Goal: Transaction & Acquisition: Purchase product/service

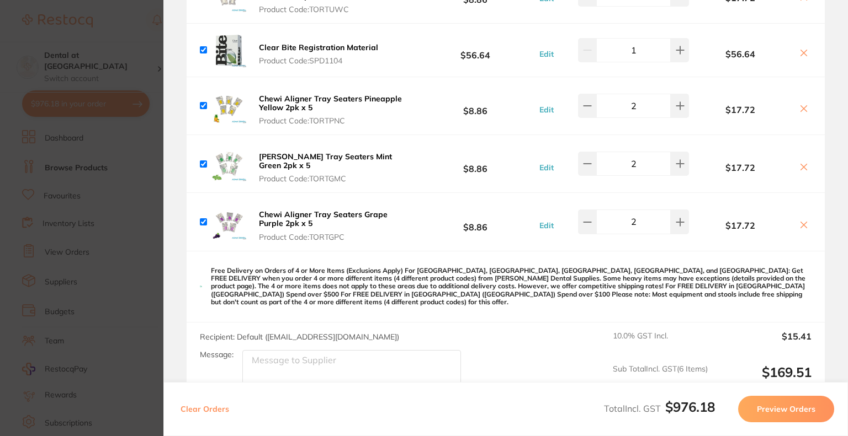
scroll to position [796, 0]
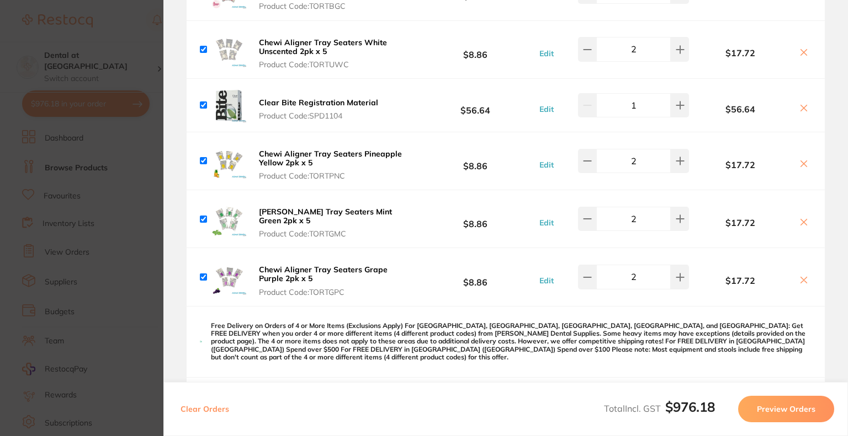
click at [804, 55] on icon at bounding box center [803, 52] width 9 height 9
checkbox input "false"
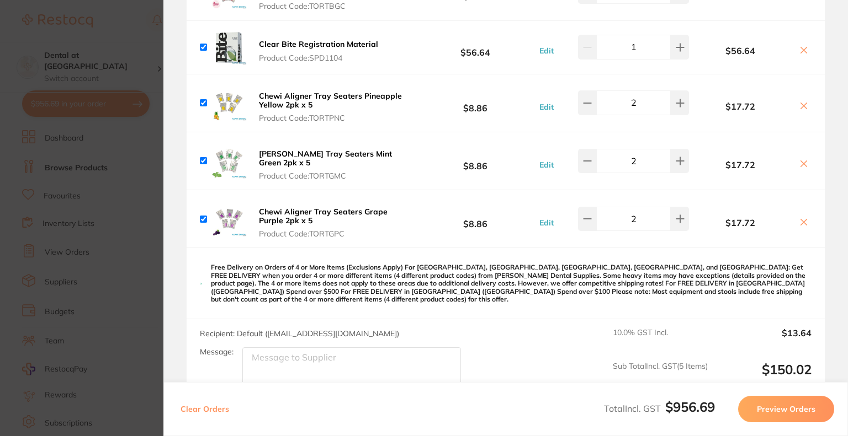
click at [803, 53] on button at bounding box center [803, 51] width 15 height 12
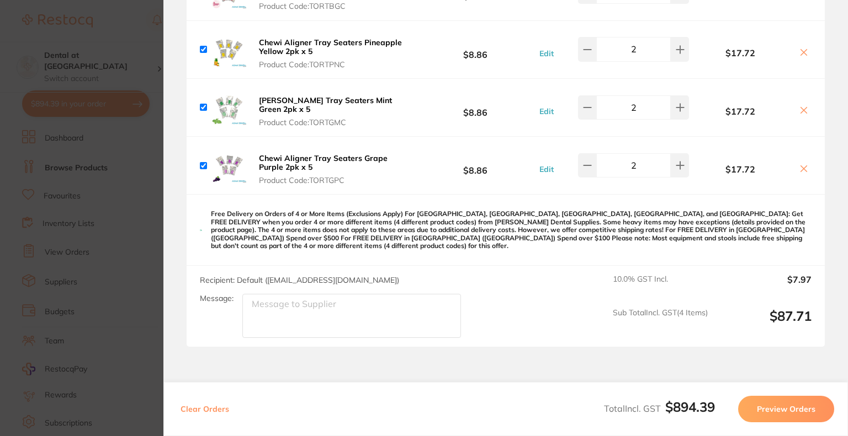
click at [803, 53] on icon at bounding box center [804, 53] width 6 height 6
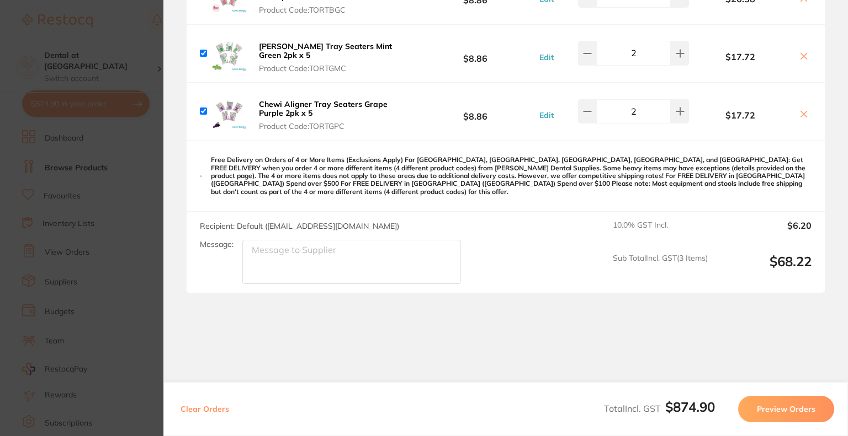
click at [803, 53] on icon at bounding box center [803, 56] width 9 height 9
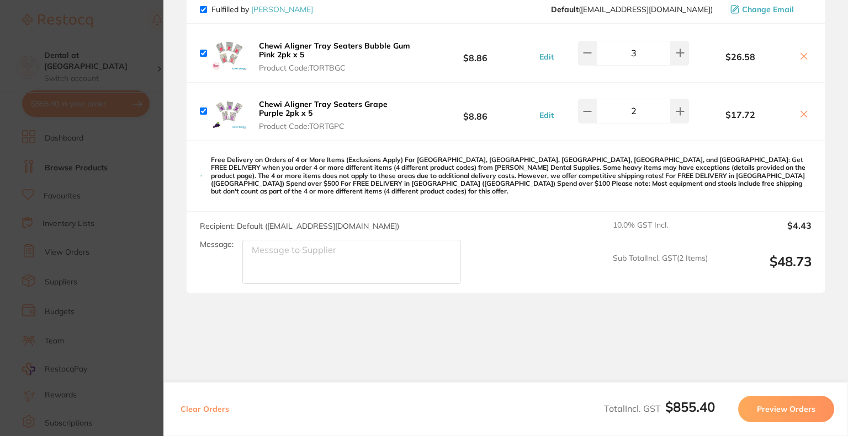
click at [803, 113] on icon at bounding box center [803, 114] width 9 height 9
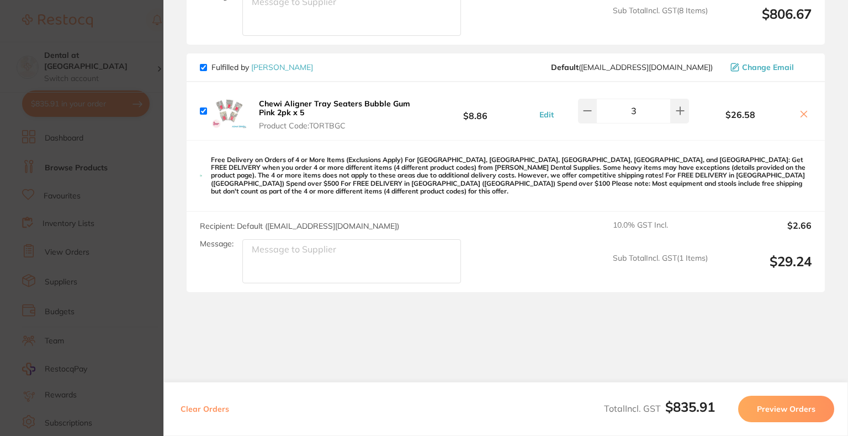
click at [806, 111] on button at bounding box center [803, 115] width 15 height 12
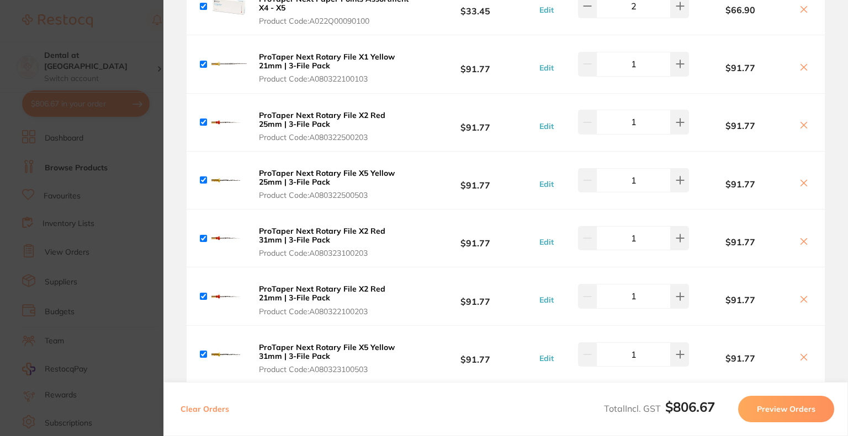
scroll to position [0, 0]
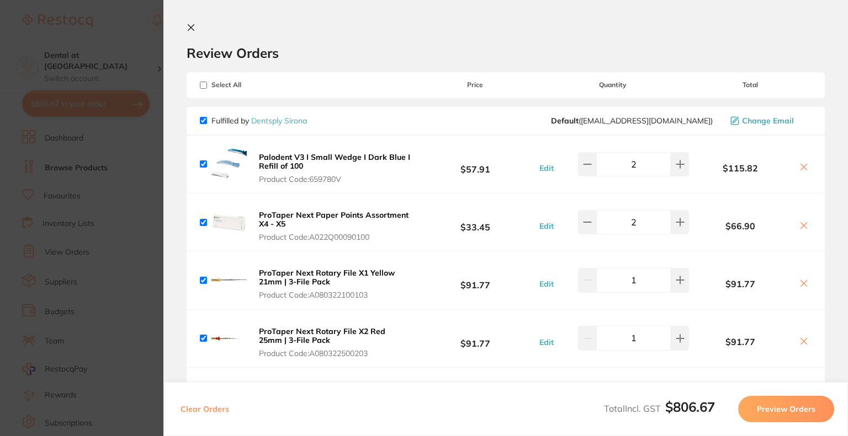
click at [189, 26] on icon at bounding box center [191, 28] width 6 height 6
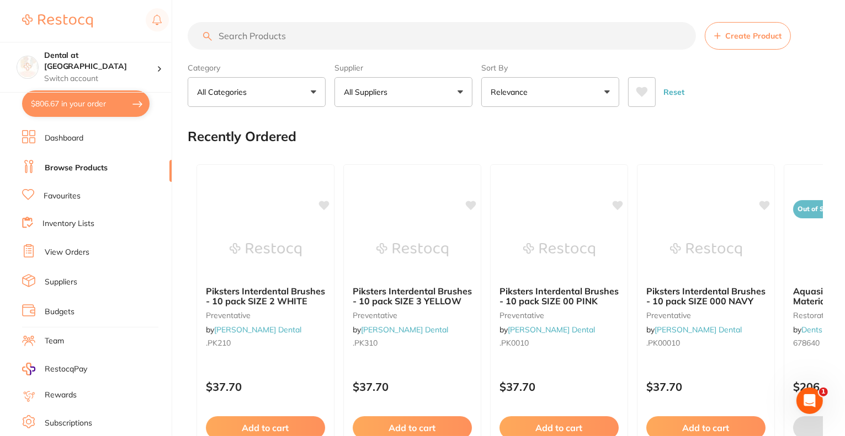
click at [291, 40] on input "search" at bounding box center [442, 36] width 508 height 28
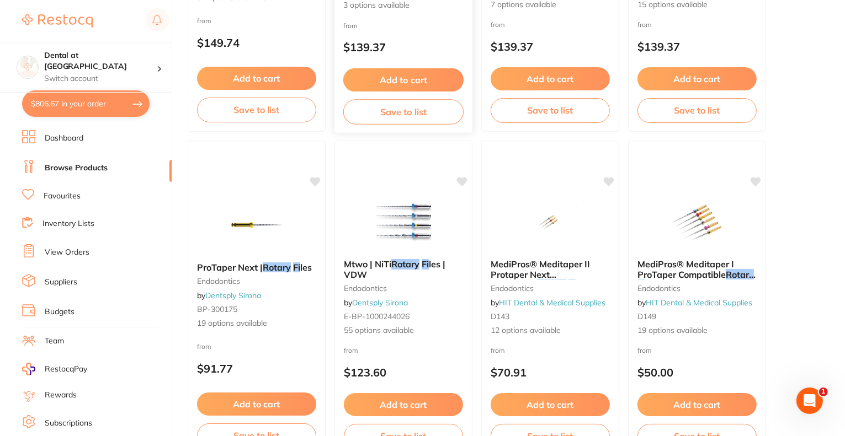
scroll to position [1048, 0]
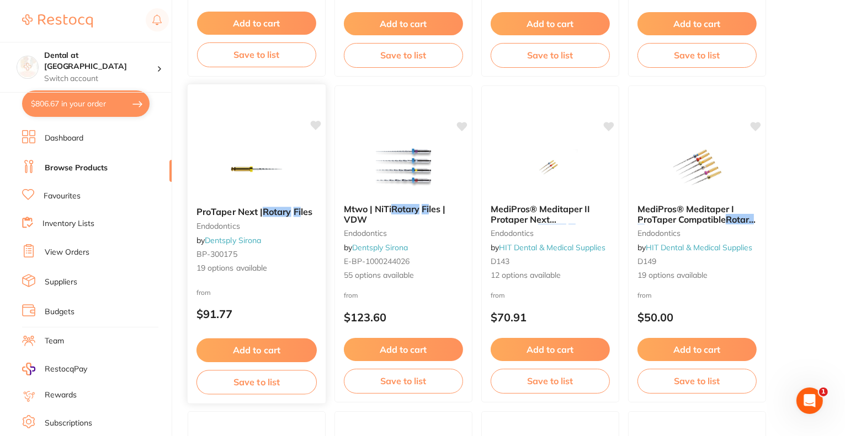
type input "rotary fi"
click at [244, 218] on div "ProTaper Next | Rotary Fi les endodontics by Dentsply Sirona BP-300175 19 optio…" at bounding box center [257, 240] width 138 height 85
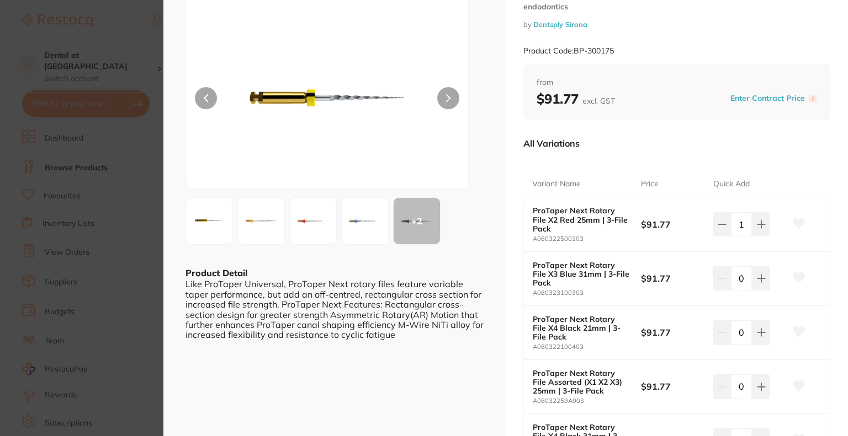
scroll to position [110, 0]
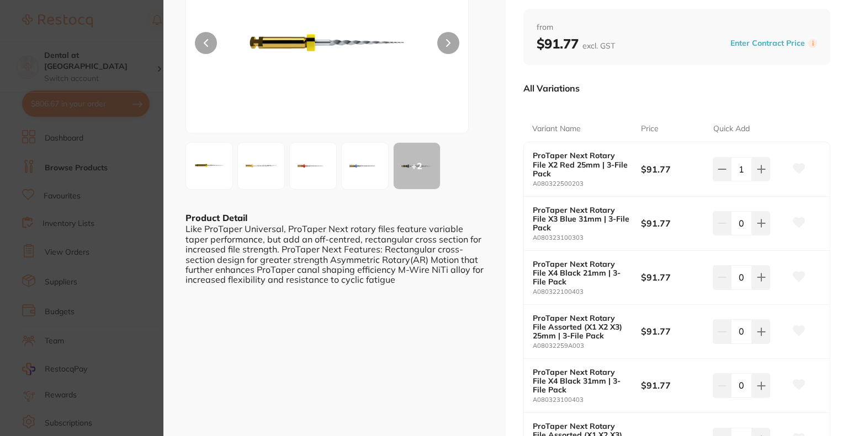
click at [205, 166] on img at bounding box center [209, 166] width 40 height 40
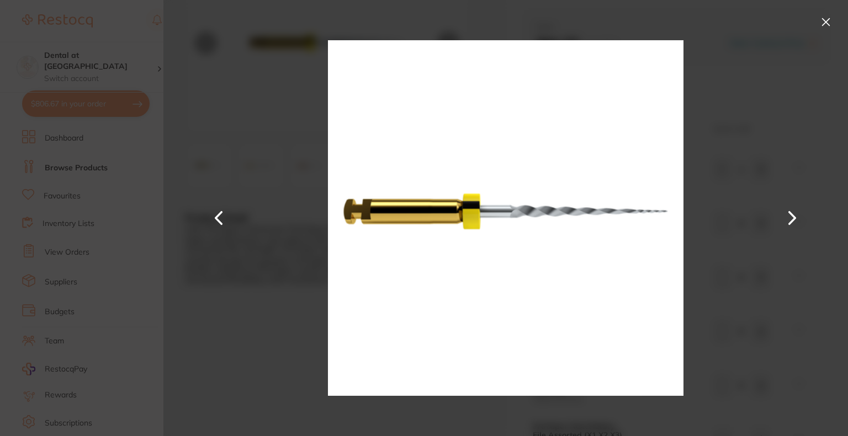
scroll to position [0, 0]
click at [823, 22] on button at bounding box center [826, 22] width 18 height 18
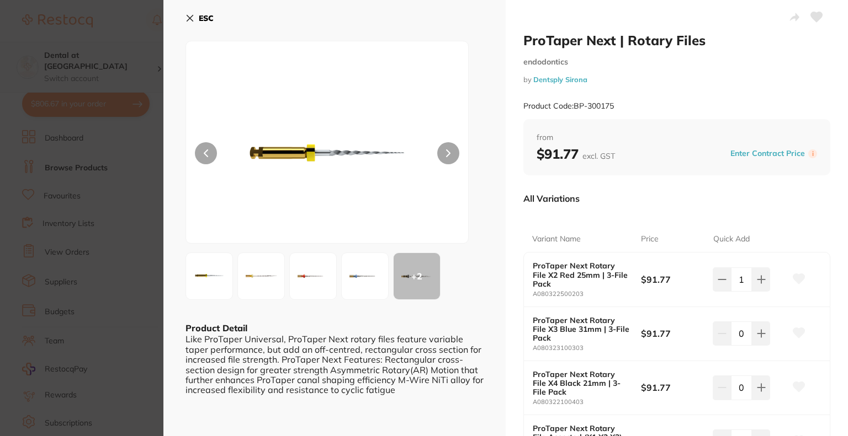
drag, startPoint x: 191, startPoint y: 17, endPoint x: 155, endPoint y: 48, distance: 48.5
click at [191, 16] on icon at bounding box center [190, 18] width 6 height 6
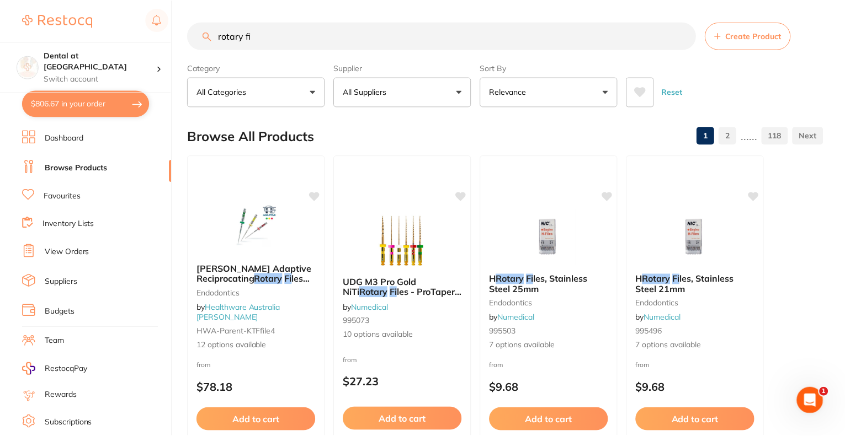
scroll to position [1048, 0]
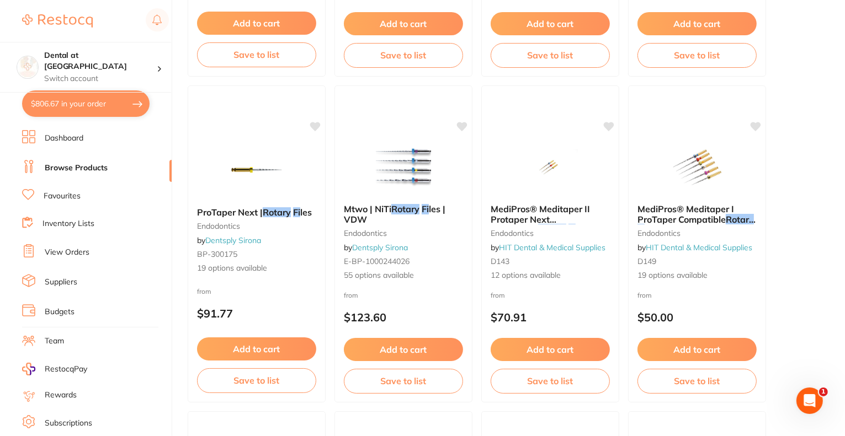
click at [94, 102] on button "$806.67 in your order" at bounding box center [85, 103] width 127 height 26
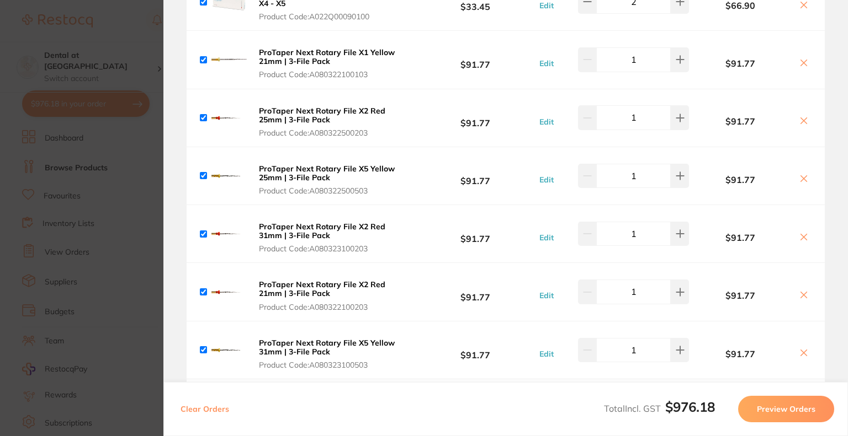
scroll to position [276, 0]
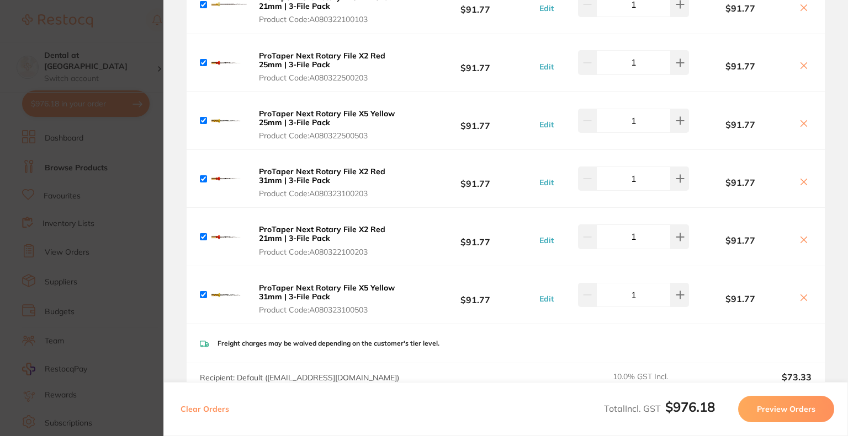
click at [803, 296] on icon at bounding box center [803, 298] width 9 height 9
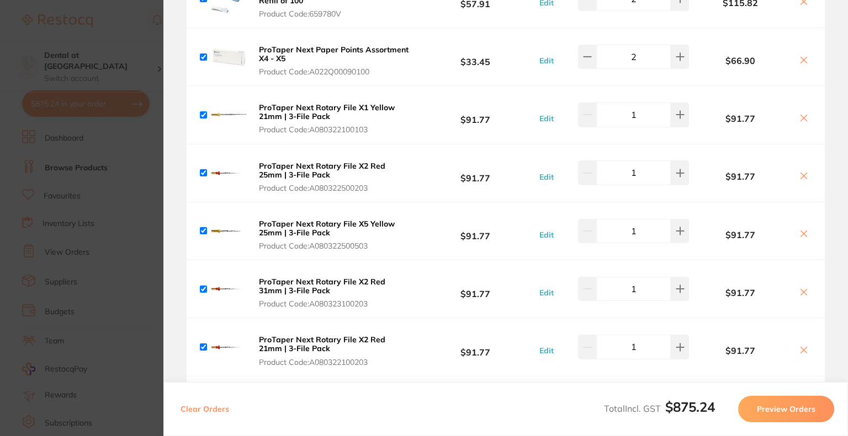
scroll to position [110, 0]
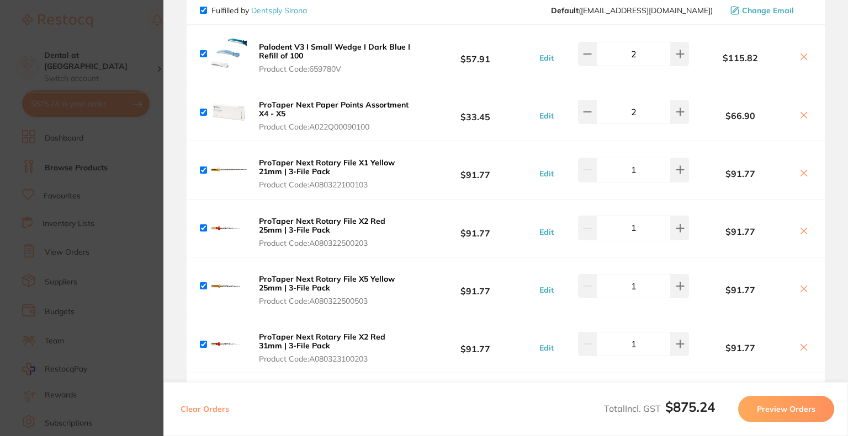
click at [799, 289] on icon at bounding box center [803, 289] width 9 height 9
checkbox input "true"
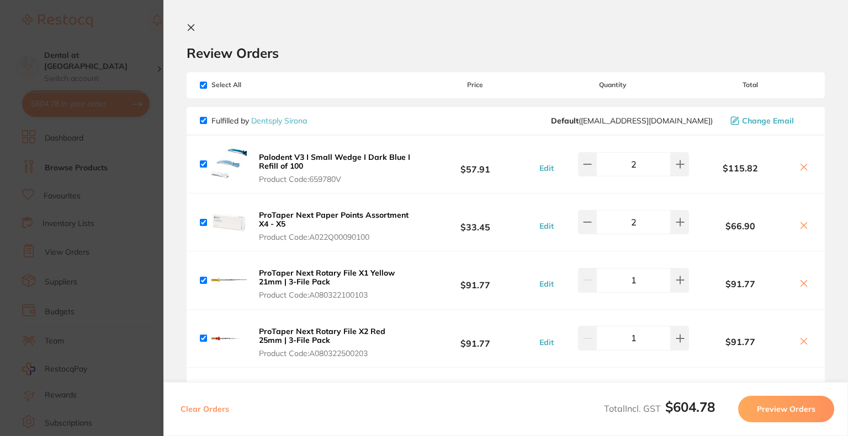
click at [196, 24] on button at bounding box center [193, 28] width 13 height 10
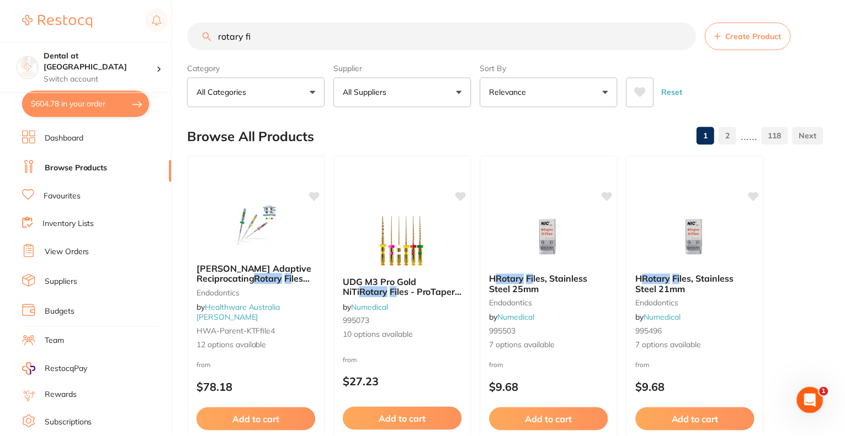
scroll to position [1048, 0]
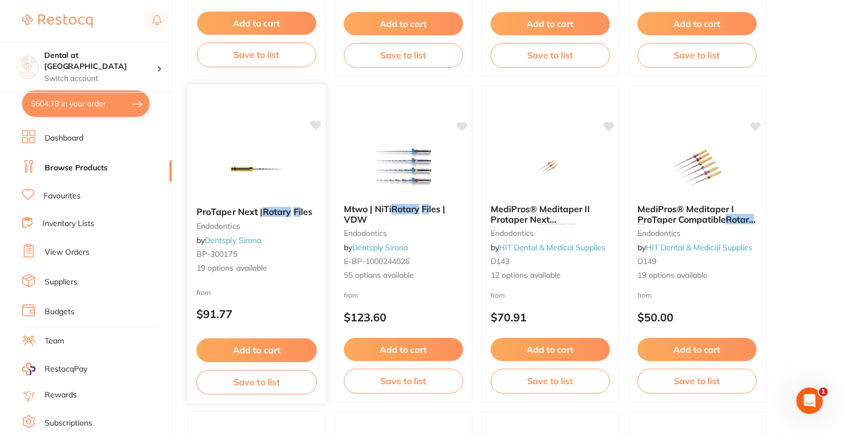
click at [256, 214] on span "ProTaper Next |" at bounding box center [229, 211] width 66 height 11
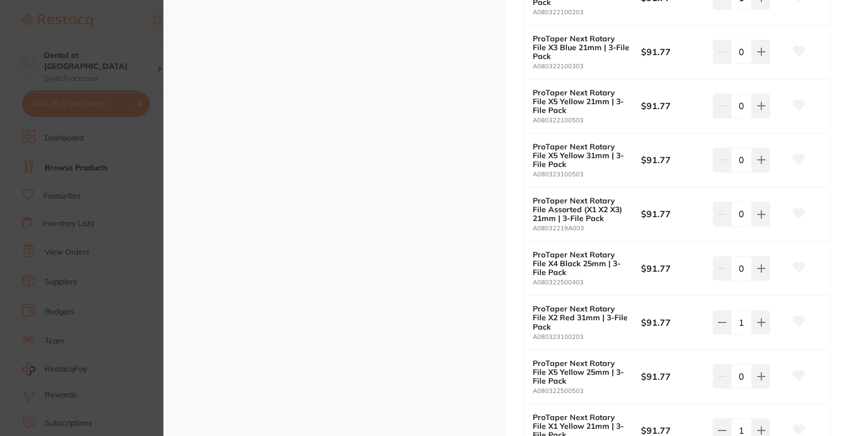
scroll to position [662, 0]
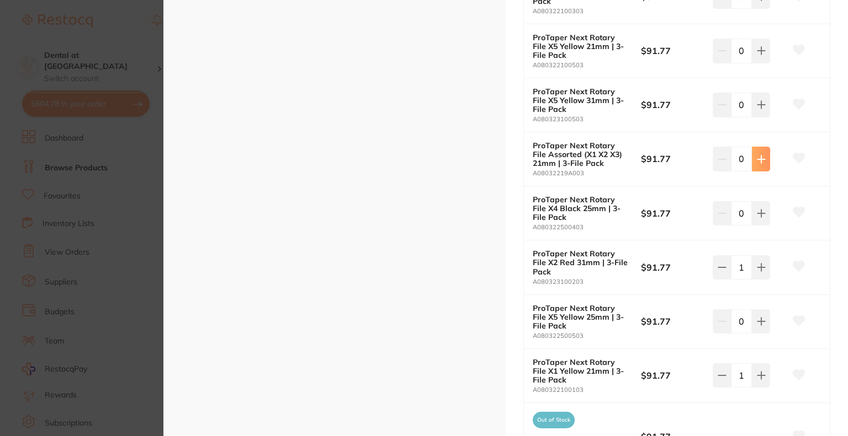
type input "1"
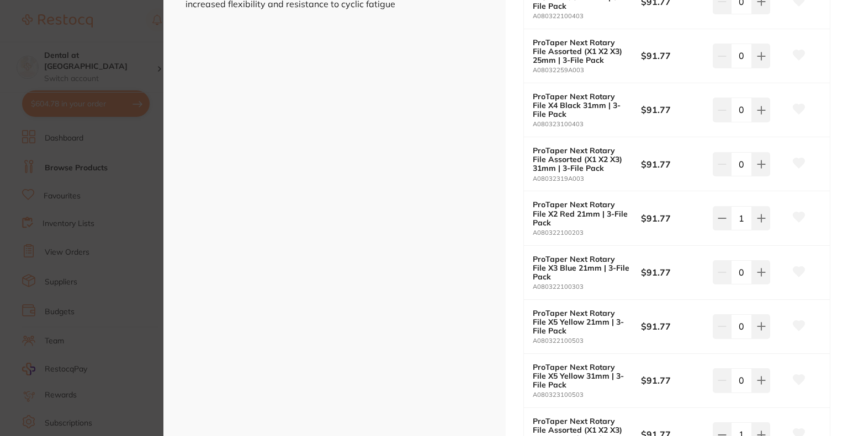
scroll to position [331, 0]
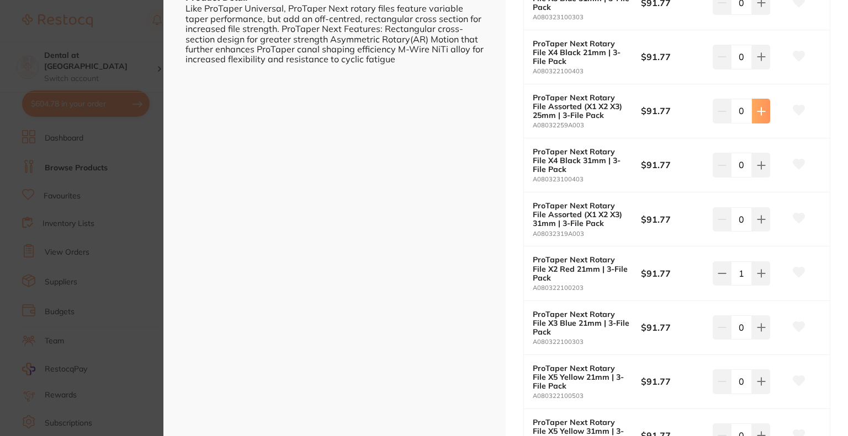
type input "1"
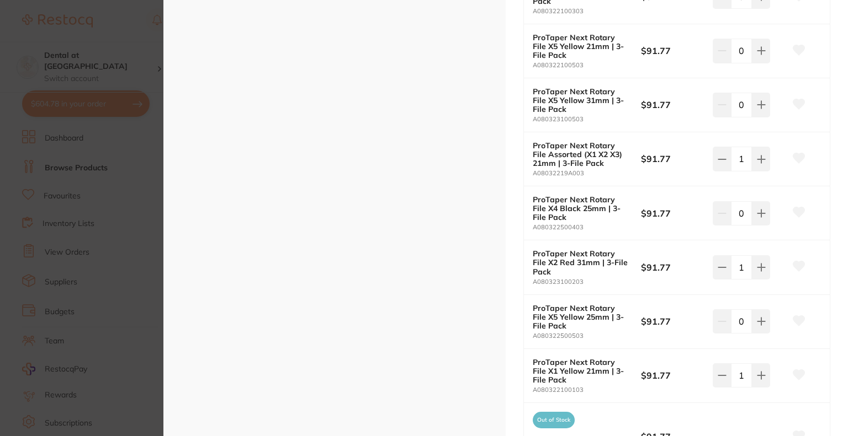
scroll to position [717, 0]
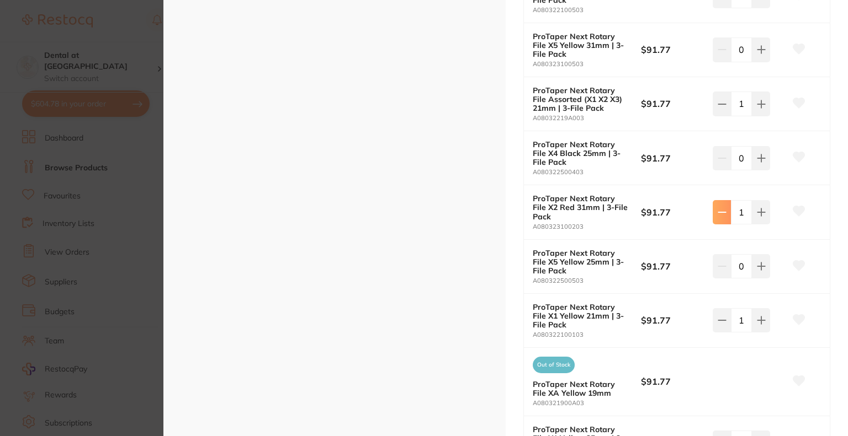
type input "0"
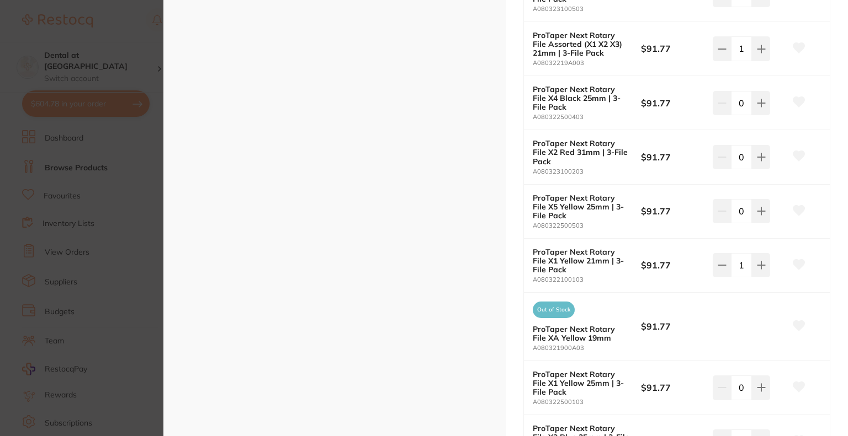
scroll to position [828, 0]
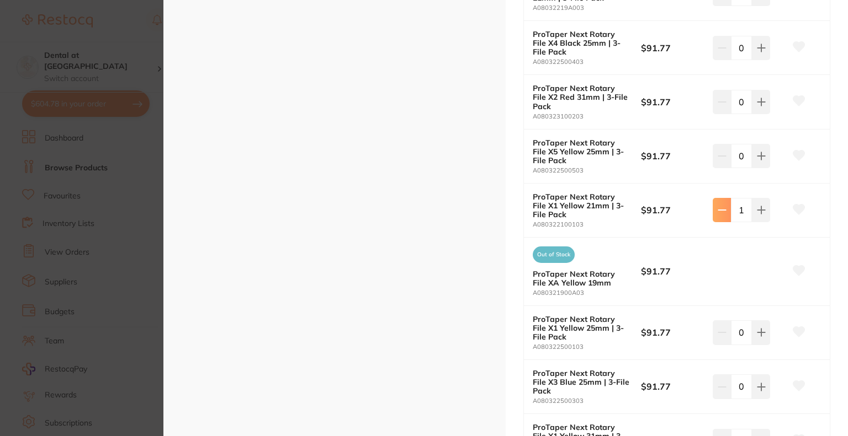
type input "0"
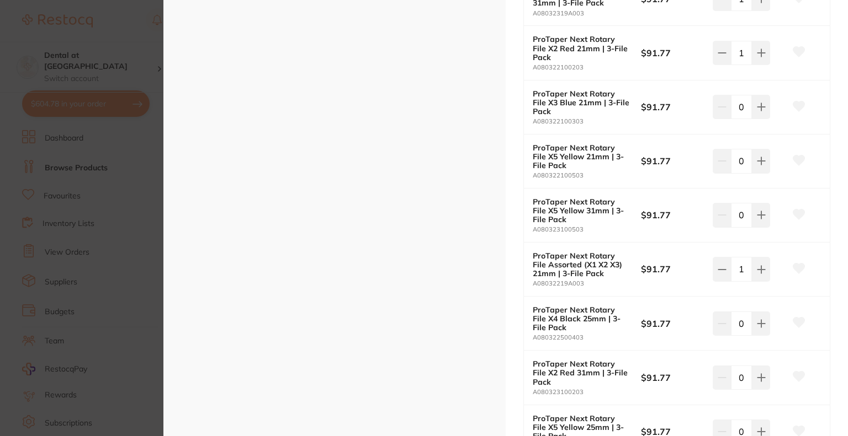
scroll to position [497, 0]
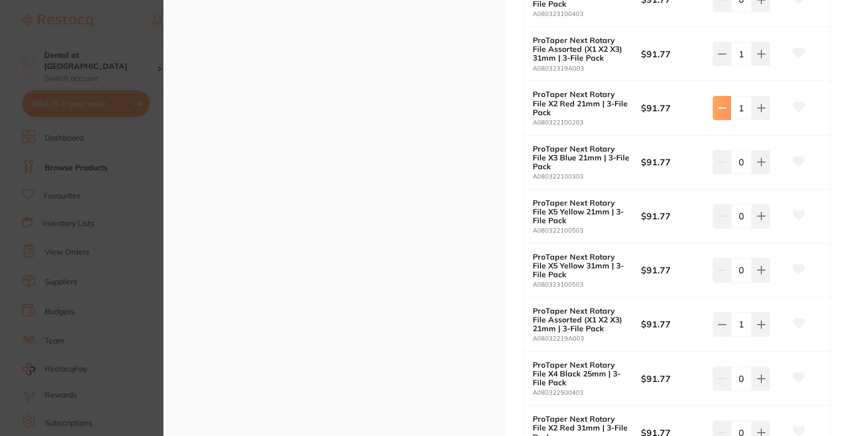
type input "0"
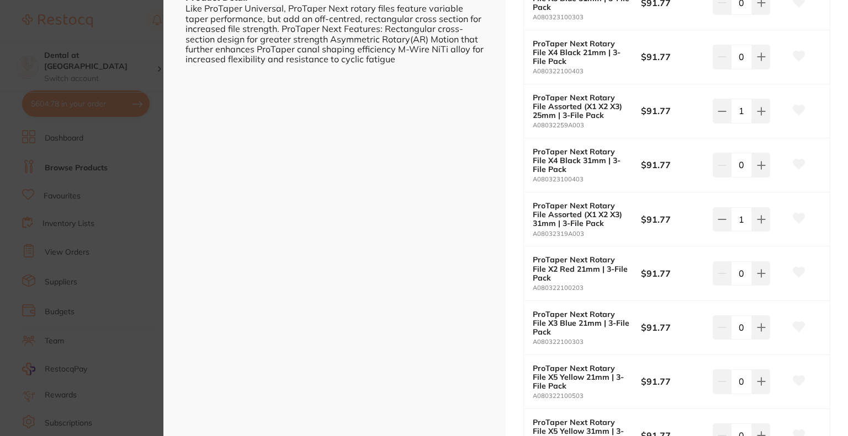
scroll to position [221, 0]
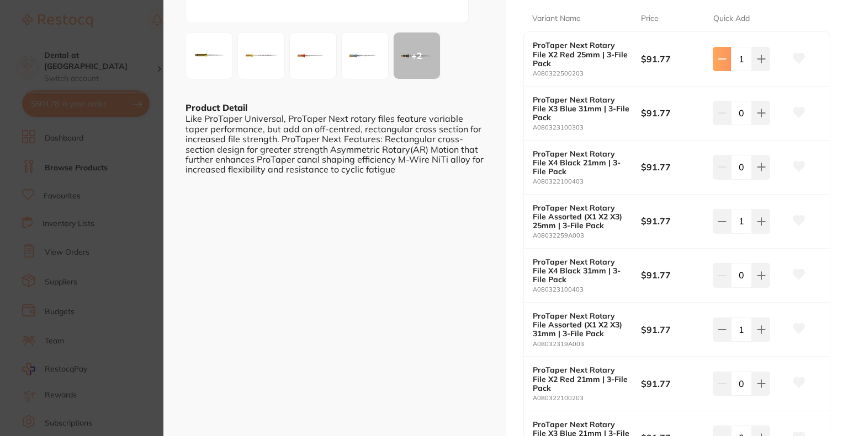
click at [717, 56] on icon at bounding box center [721, 59] width 9 height 9
type input "0"
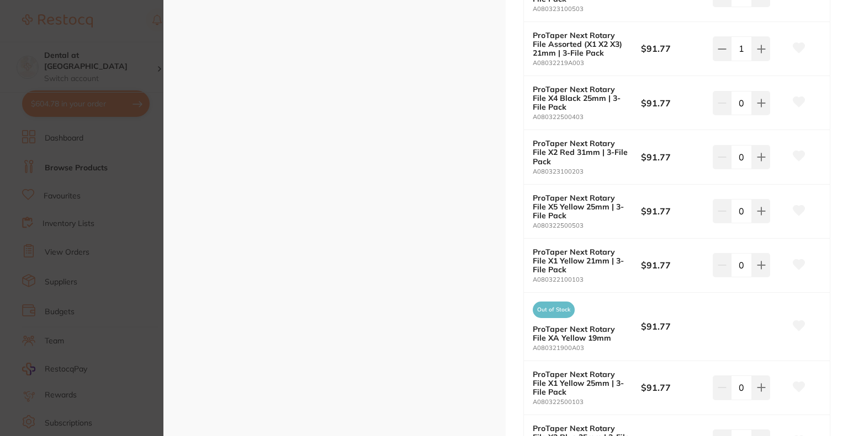
scroll to position [938, 0]
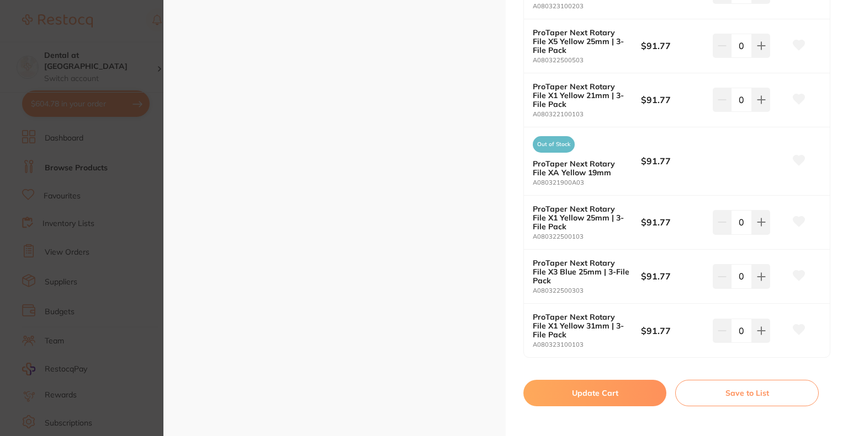
click at [580, 386] on button "Update Cart" at bounding box center [594, 393] width 143 height 26
checkbox input "false"
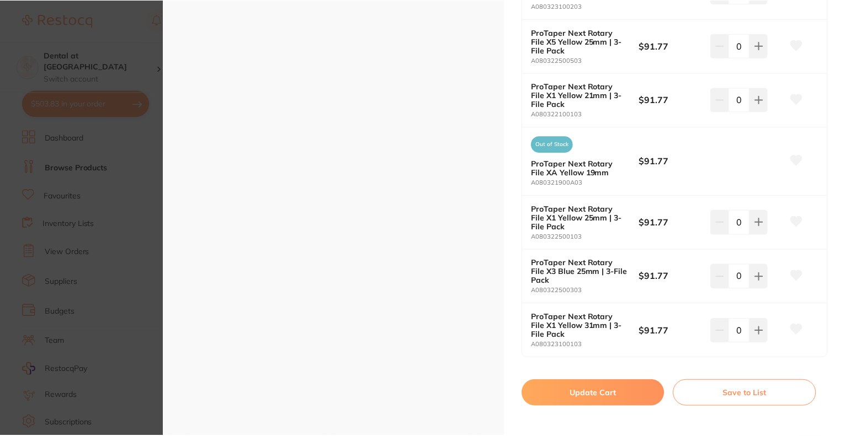
scroll to position [1048, 0]
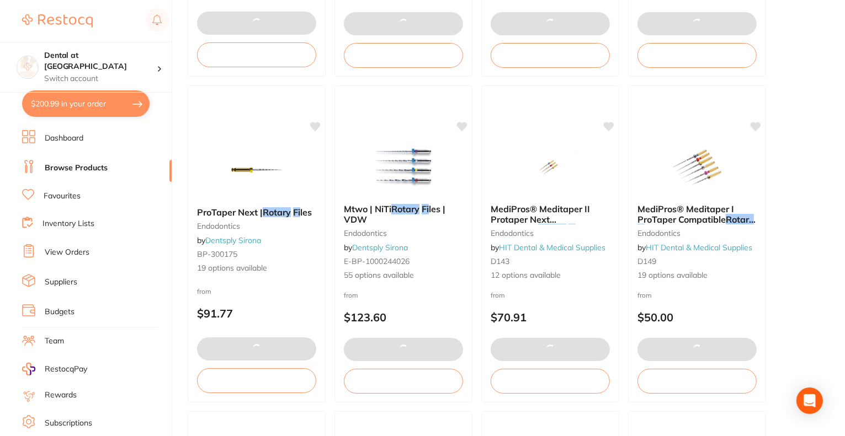
checkbox input "false"
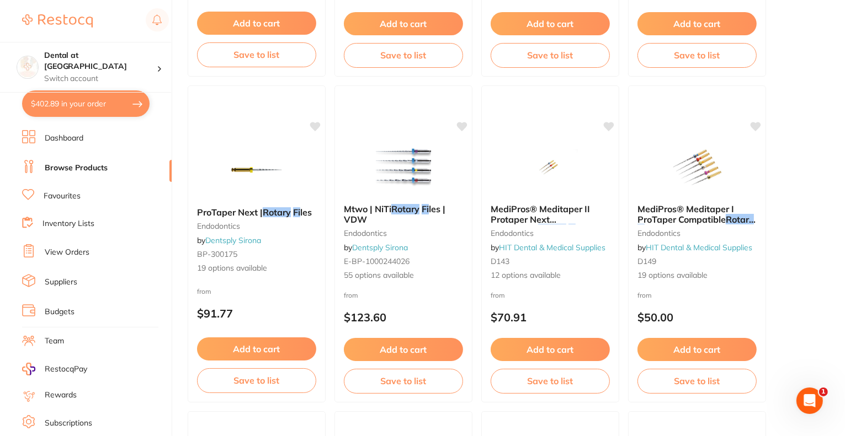
scroll to position [0, 0]
click at [85, 102] on button "$503.83 in your order" at bounding box center [85, 103] width 127 height 26
checkbox input "true"
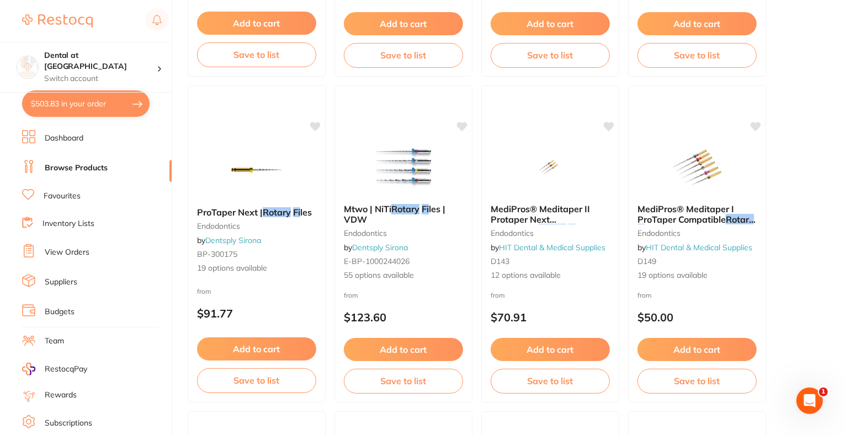
checkbox input "true"
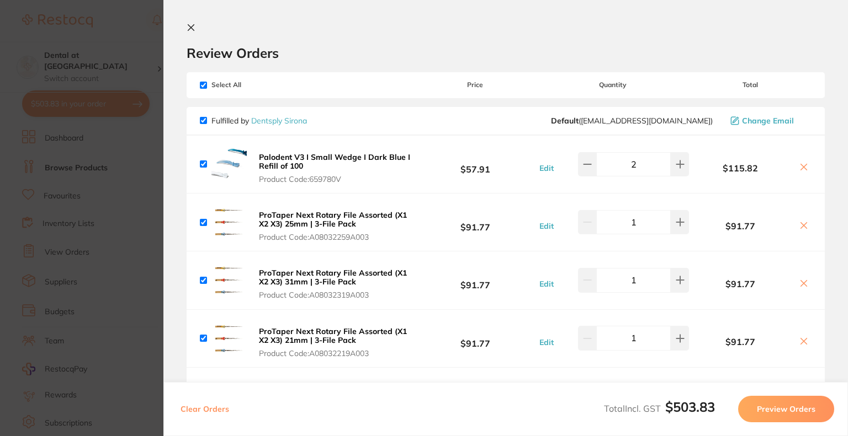
click at [189, 28] on icon at bounding box center [191, 27] width 9 height 9
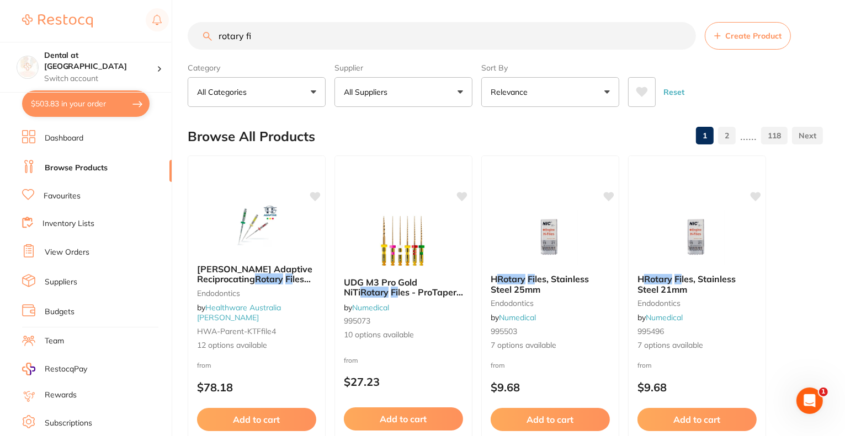
drag, startPoint x: 286, startPoint y: 37, endPoint x: 216, endPoint y: 40, distance: 70.1
click at [216, 40] on input "rotary fi" at bounding box center [442, 36] width 508 height 28
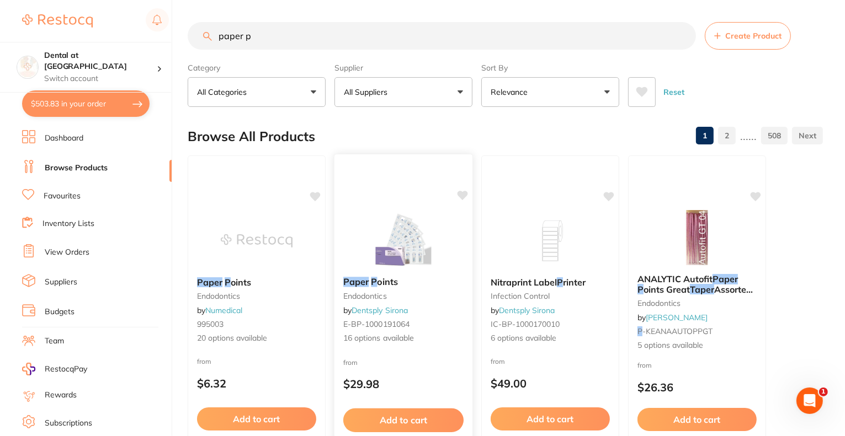
scroll to position [55, 0]
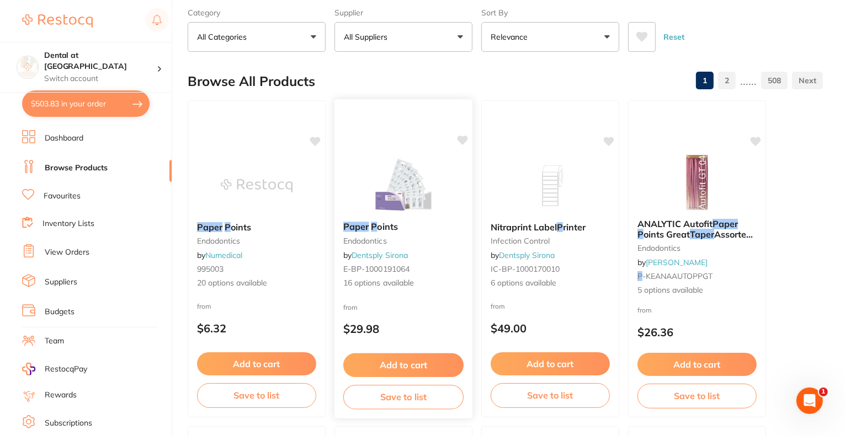
click at [387, 247] on div "Paper P oints endodontics by Dentsply Sirona E-BP-1000191064 16 options availab…" at bounding box center [403, 255] width 138 height 85
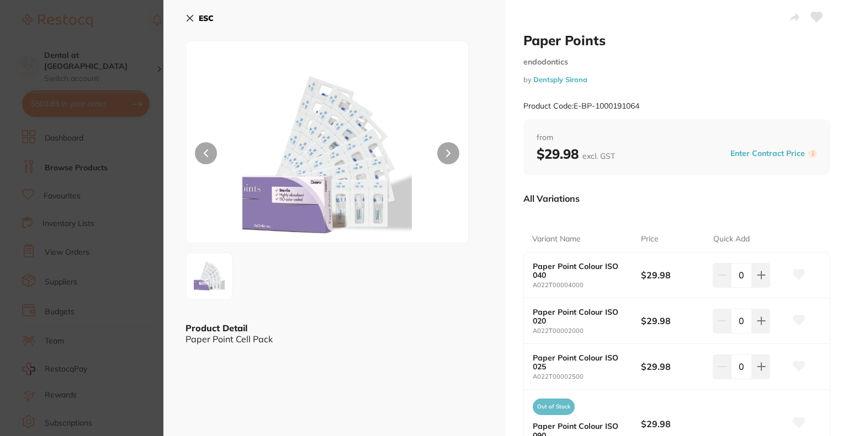
click at [190, 17] on icon at bounding box center [190, 18] width 6 height 6
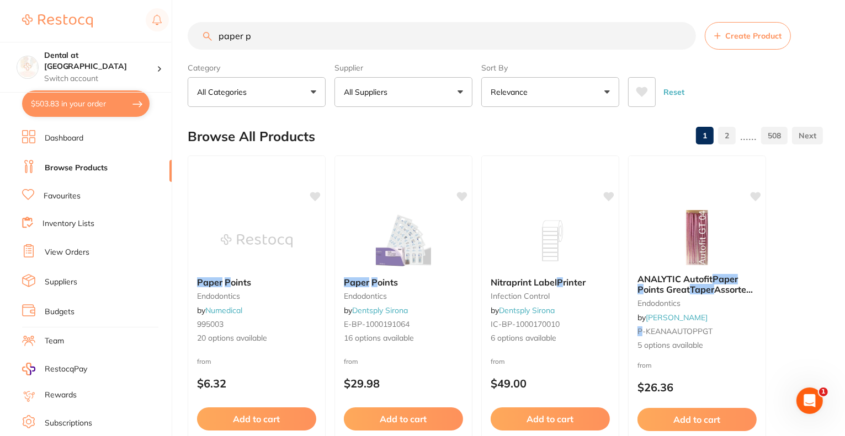
click at [284, 35] on input "paper p" at bounding box center [442, 36] width 508 height 28
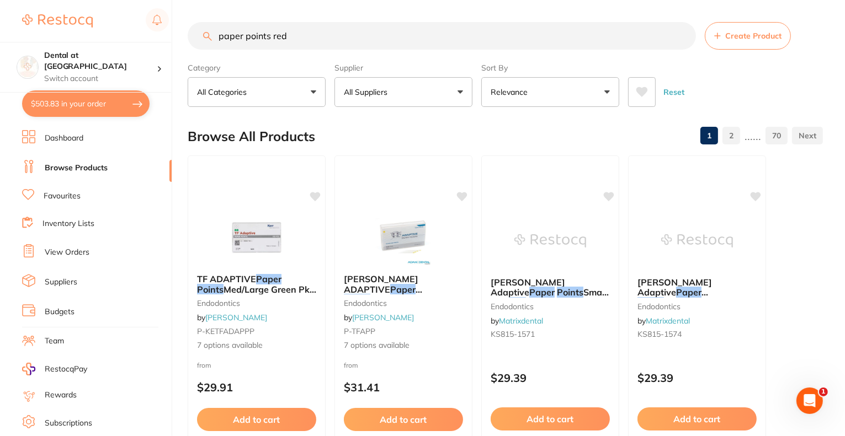
type input "paper points red"
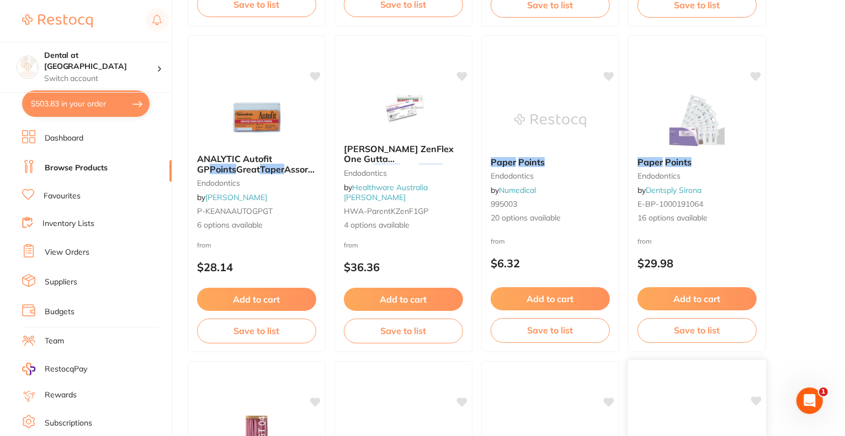
scroll to position [717, 0]
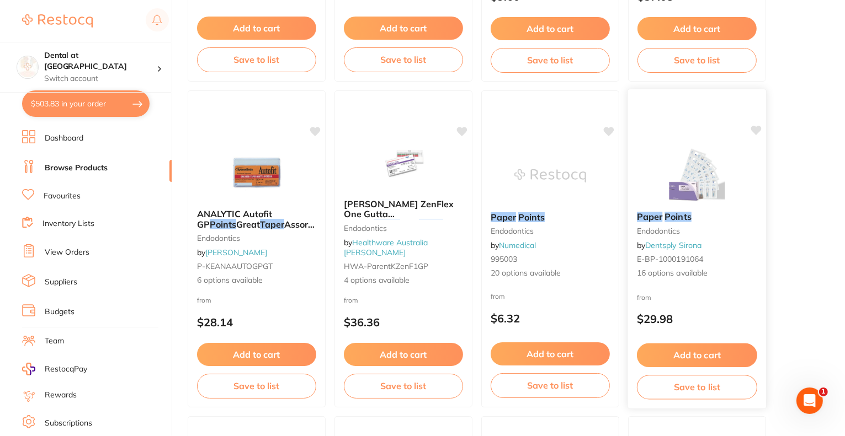
click at [684, 244] on link "Dentsply Sirona" at bounding box center [673, 246] width 56 height 10
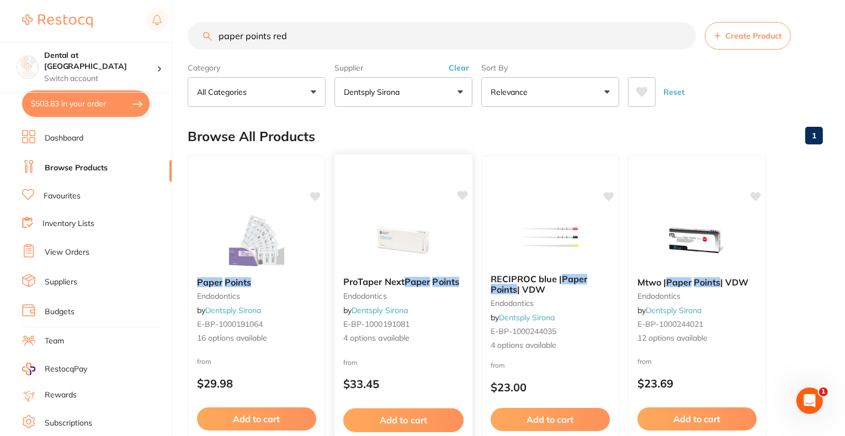
click at [360, 287] on div "ProTaper Next Paper Points endodontics by Dentsply Sirona E-BP-1000191081 4 opt…" at bounding box center [403, 310] width 138 height 85
click at [382, 282] on span "ProTaper Next" at bounding box center [373, 281] width 61 height 11
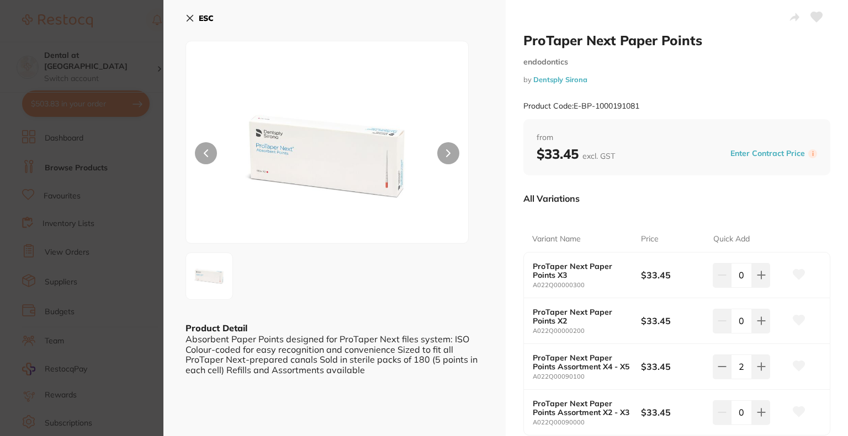
scroll to position [55, 0]
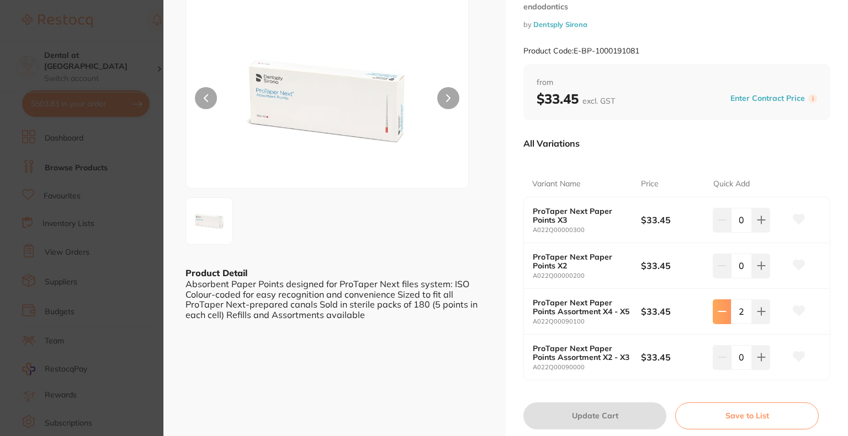
click at [717, 225] on icon at bounding box center [721, 220] width 9 height 9
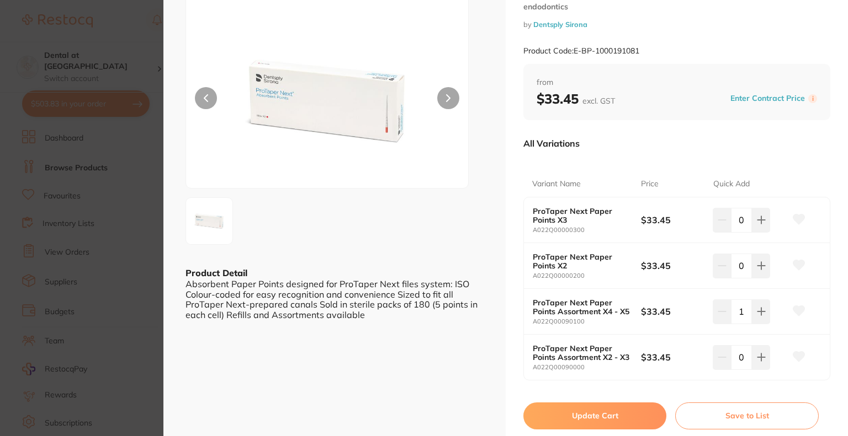
type input "0"
click at [761, 225] on icon at bounding box center [761, 220] width 9 height 9
type input "1"
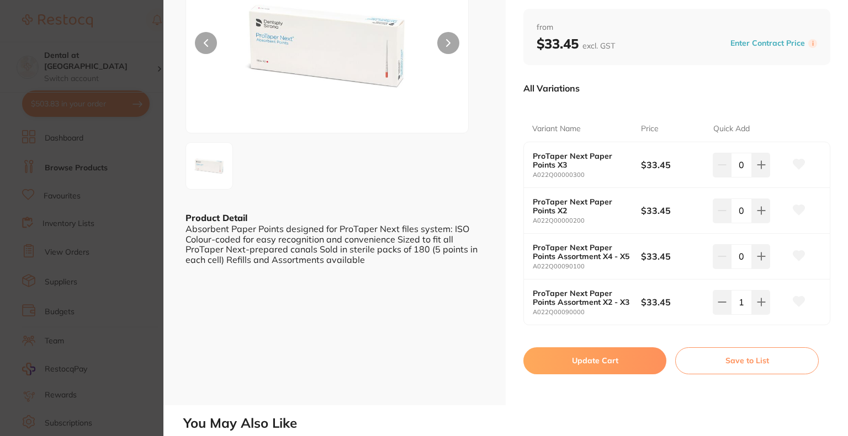
click at [574, 372] on button "Update Cart" at bounding box center [594, 361] width 143 height 26
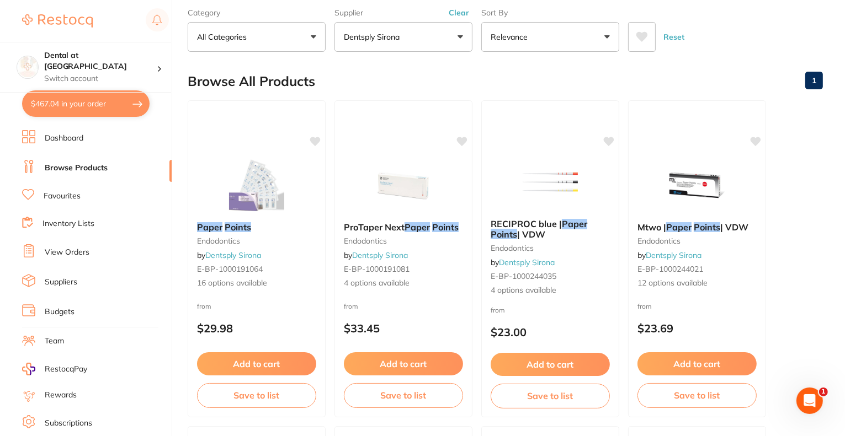
click at [102, 103] on button "$467.04 in your order" at bounding box center [85, 103] width 127 height 26
checkbox input "true"
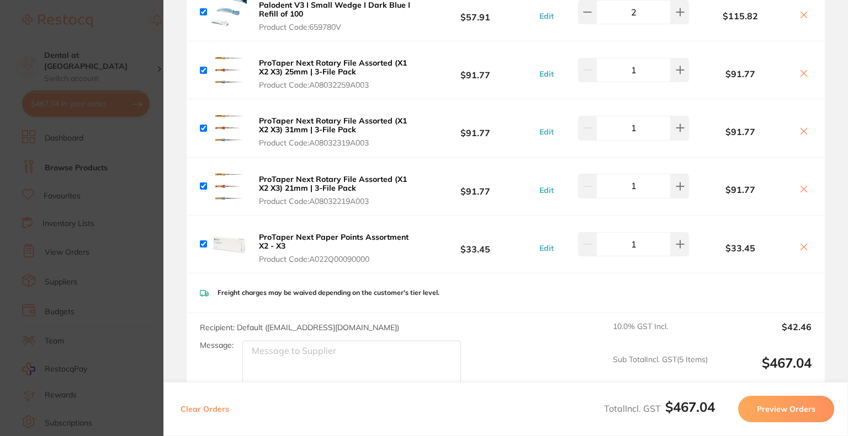
scroll to position [97, 0]
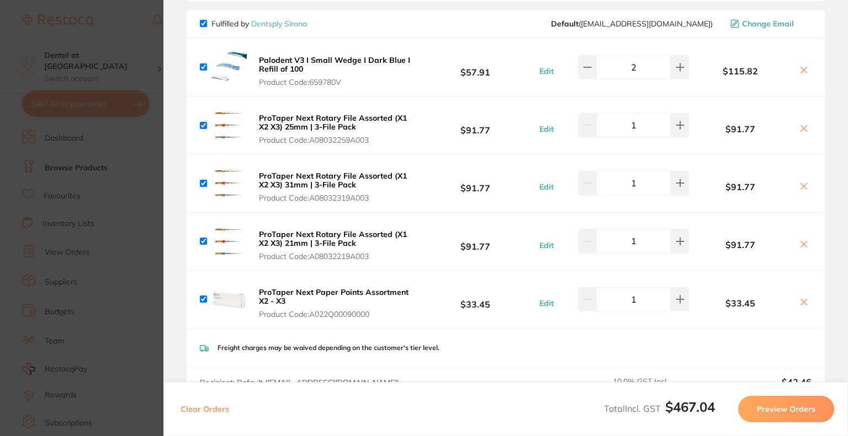
click at [788, 416] on button "Preview Orders" at bounding box center [786, 409] width 96 height 26
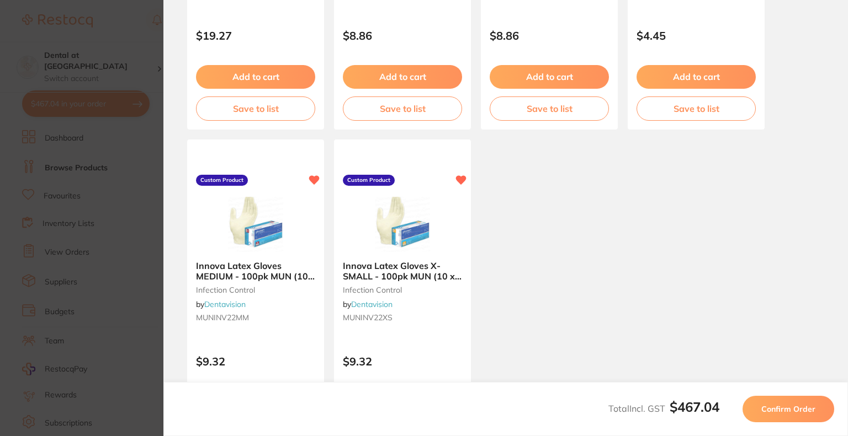
scroll to position [705, 0]
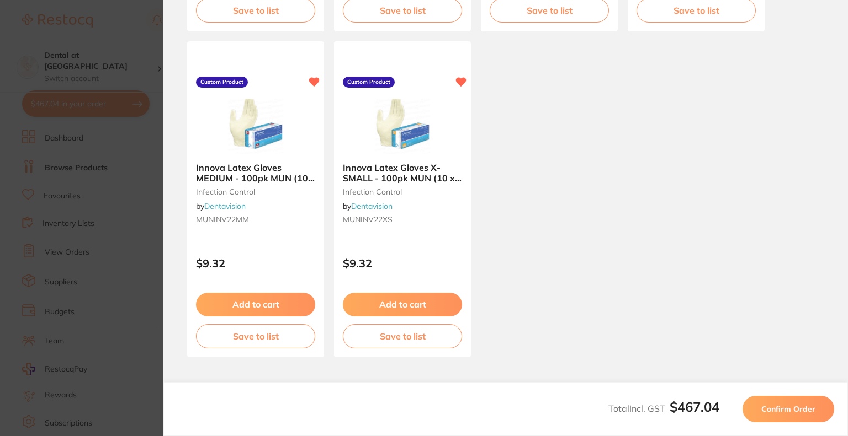
click at [800, 412] on span "Confirm Order" at bounding box center [788, 409] width 54 height 10
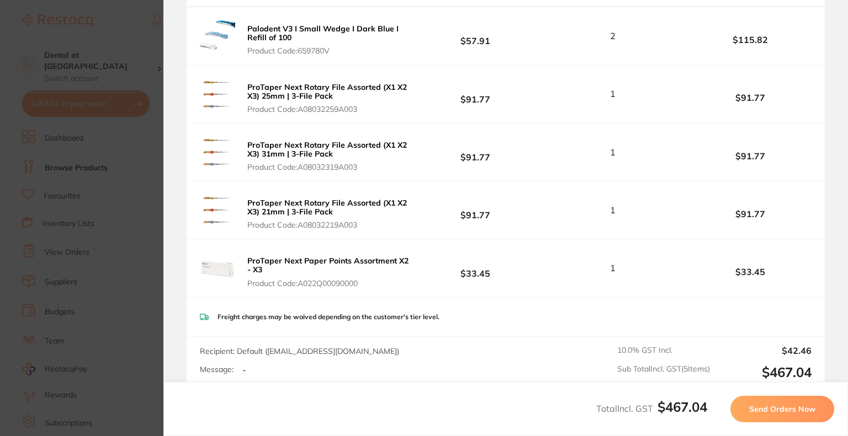
scroll to position [327, 0]
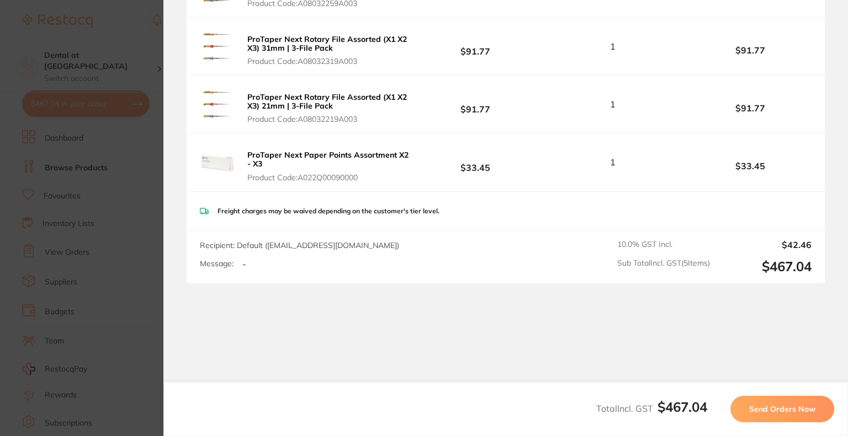
click at [770, 406] on span "Send Orders Now" at bounding box center [782, 409] width 66 height 10
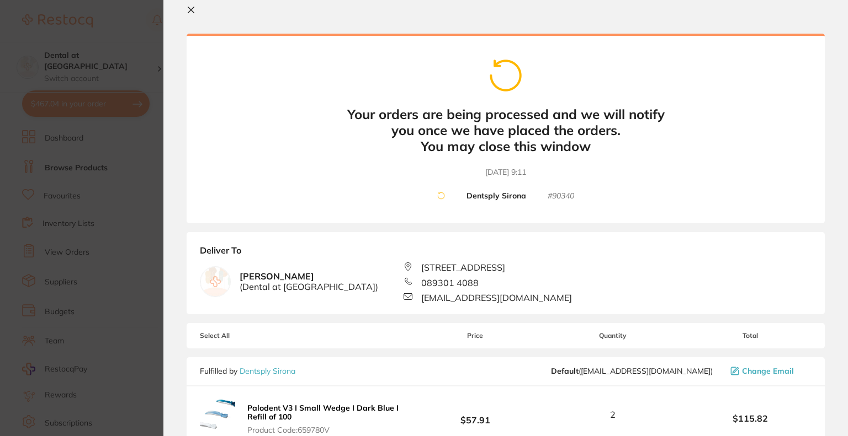
scroll to position [0, 0]
